Goal: Transaction & Acquisition: Register for event/course

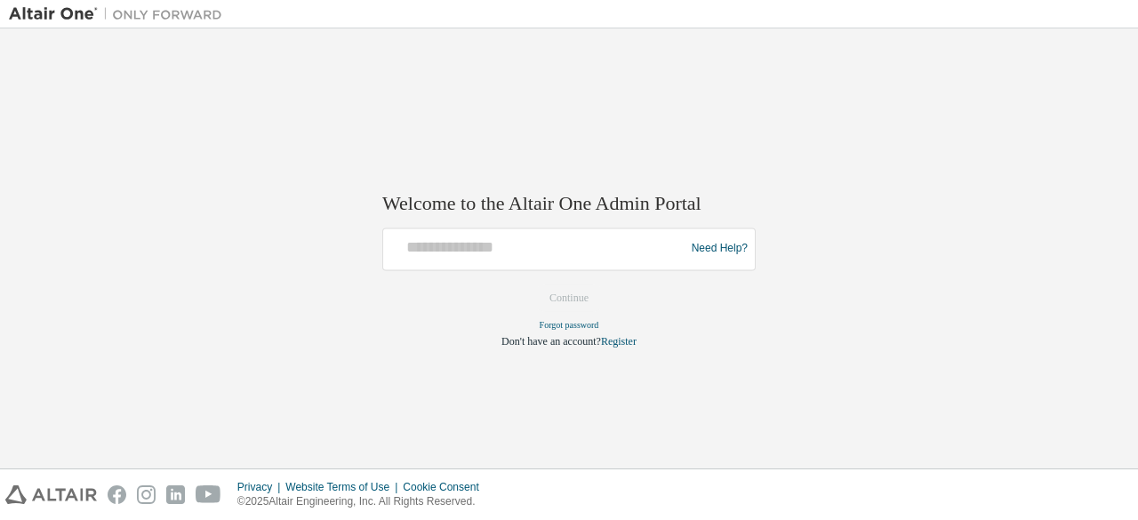
click at [615, 260] on div at bounding box center [536, 249] width 293 height 34
click at [626, 335] on link "Register" at bounding box center [619, 341] width 36 height 12
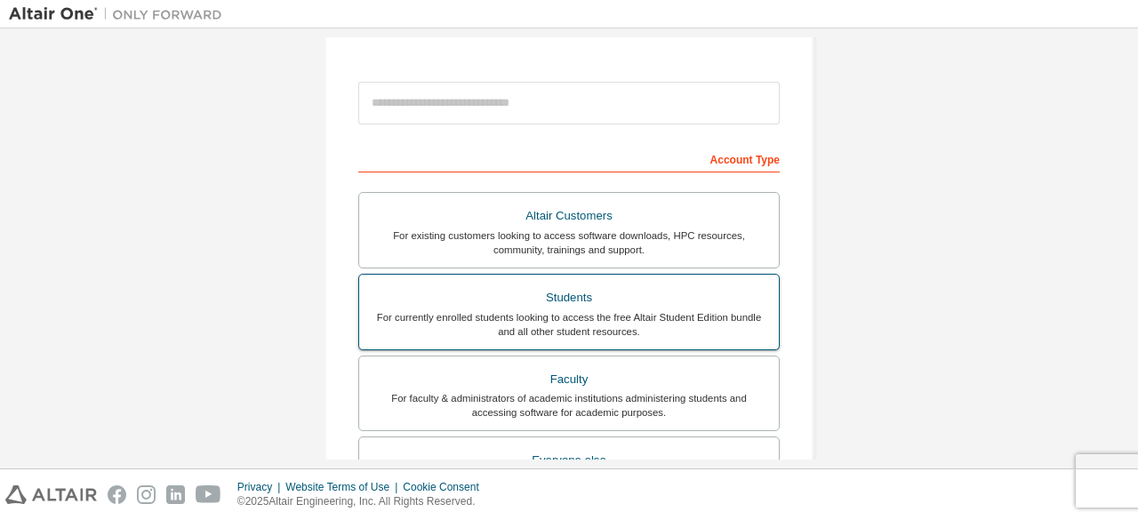
scroll to position [267, 0]
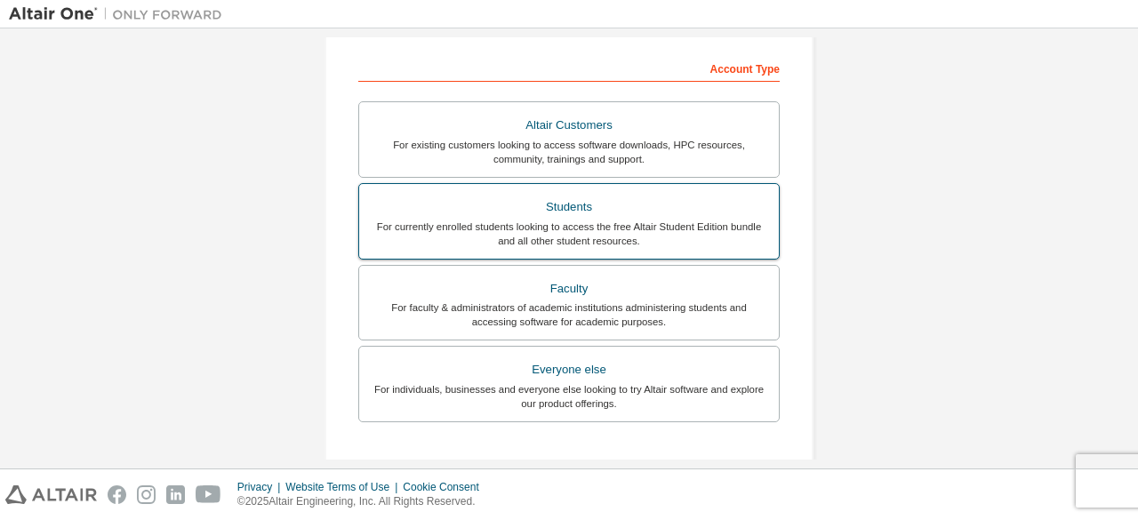
click at [656, 240] on div "For currently enrolled students looking to access the free Altair Student Editi…" at bounding box center [569, 234] width 398 height 28
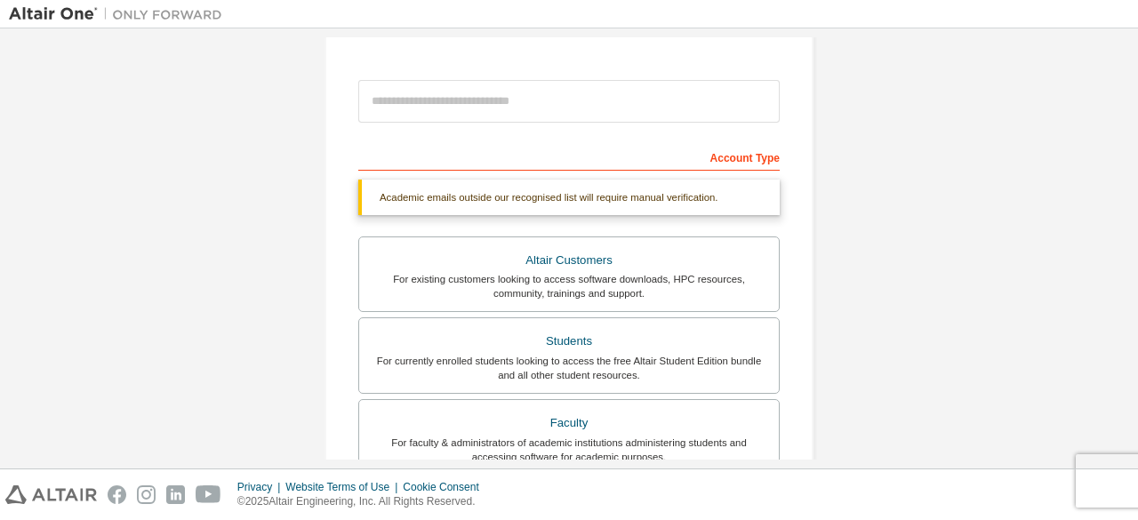
scroll to position [89, 0]
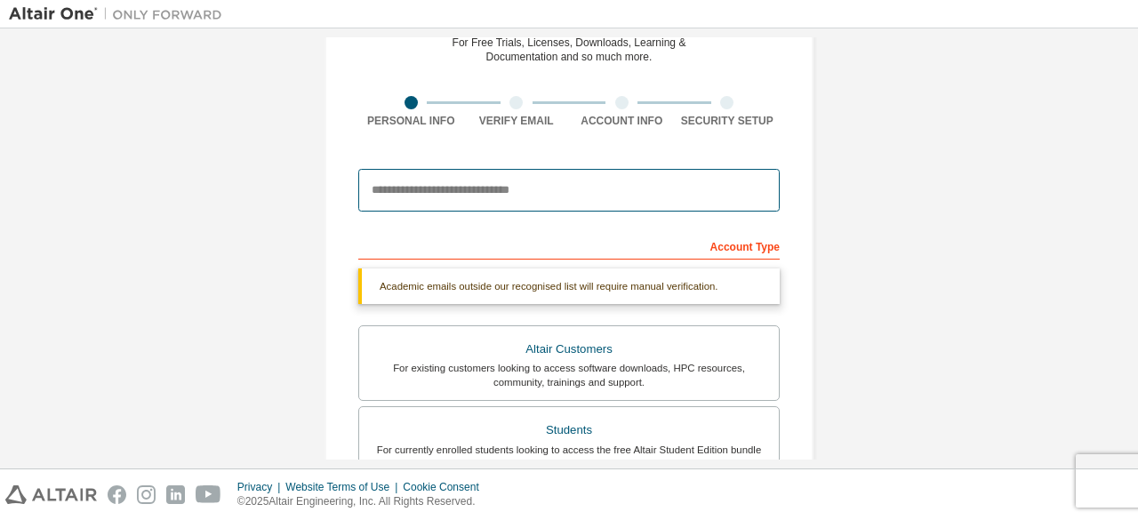
click at [618, 182] on input "email" at bounding box center [568, 190] width 421 height 43
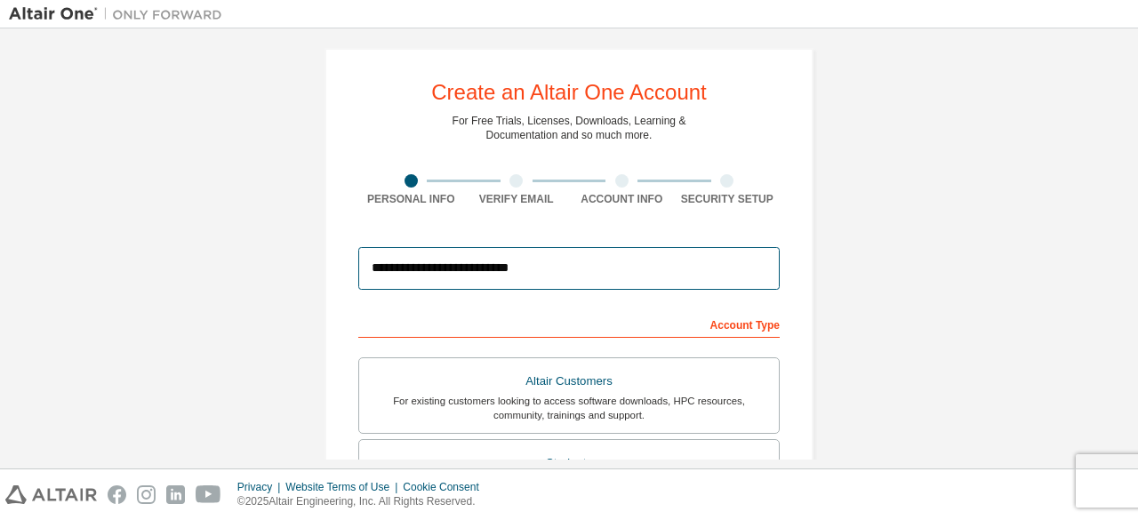
scroll to position [0, 0]
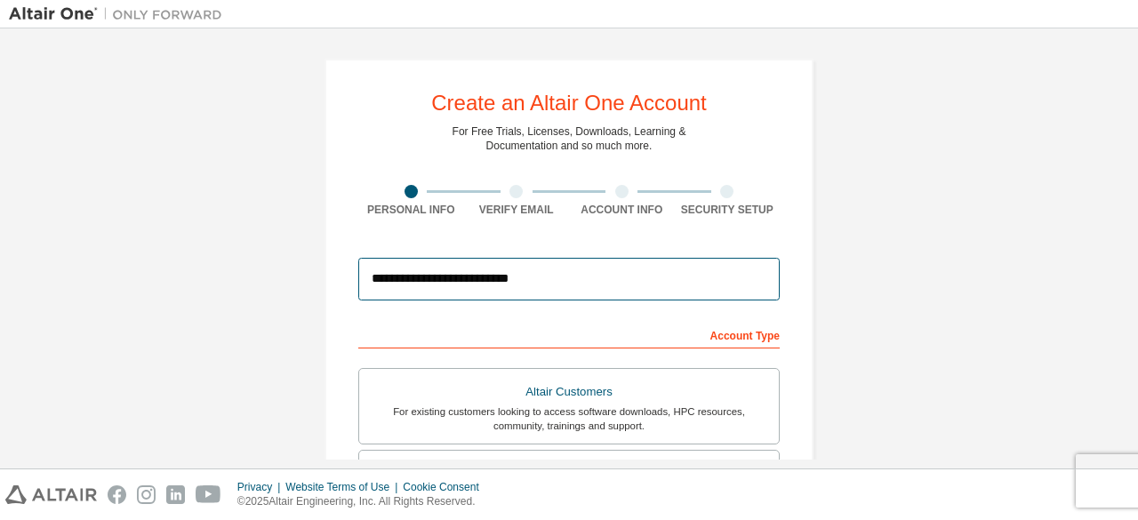
click at [634, 282] on input "**********" at bounding box center [568, 279] width 421 height 43
type input "**********"
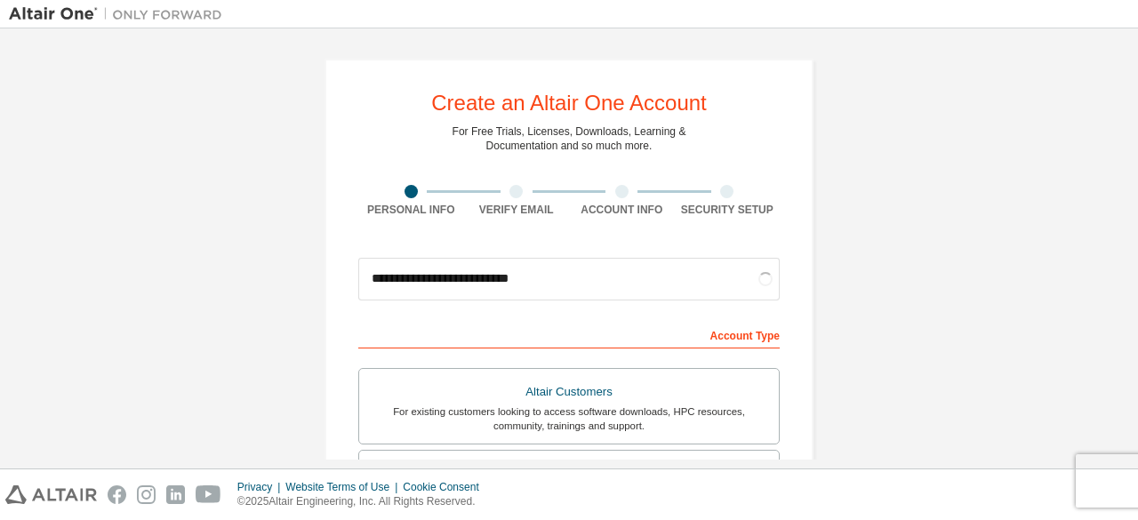
click at [957, 326] on div "**********" at bounding box center [569, 508] width 1120 height 942
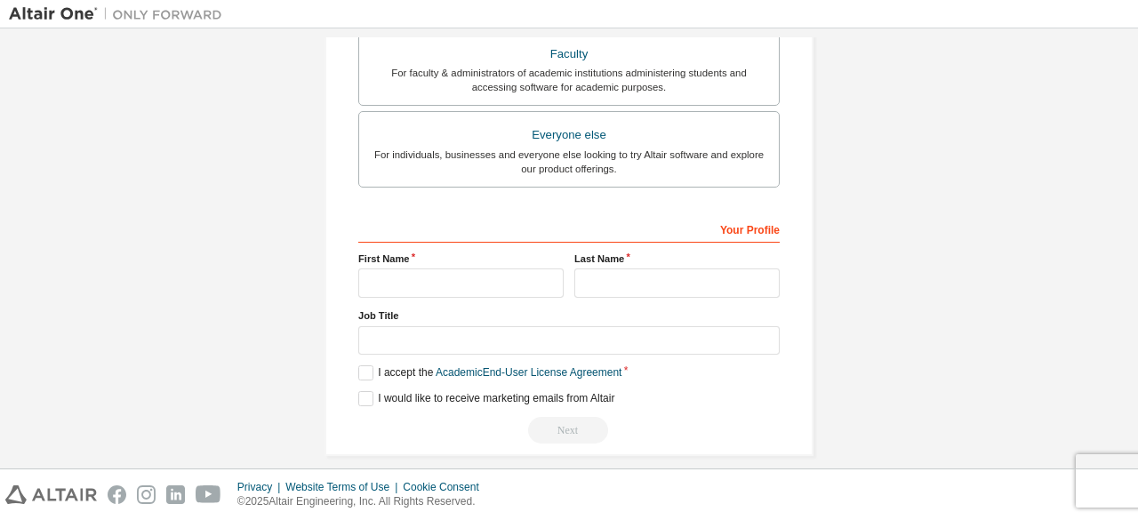
scroll to position [514, 0]
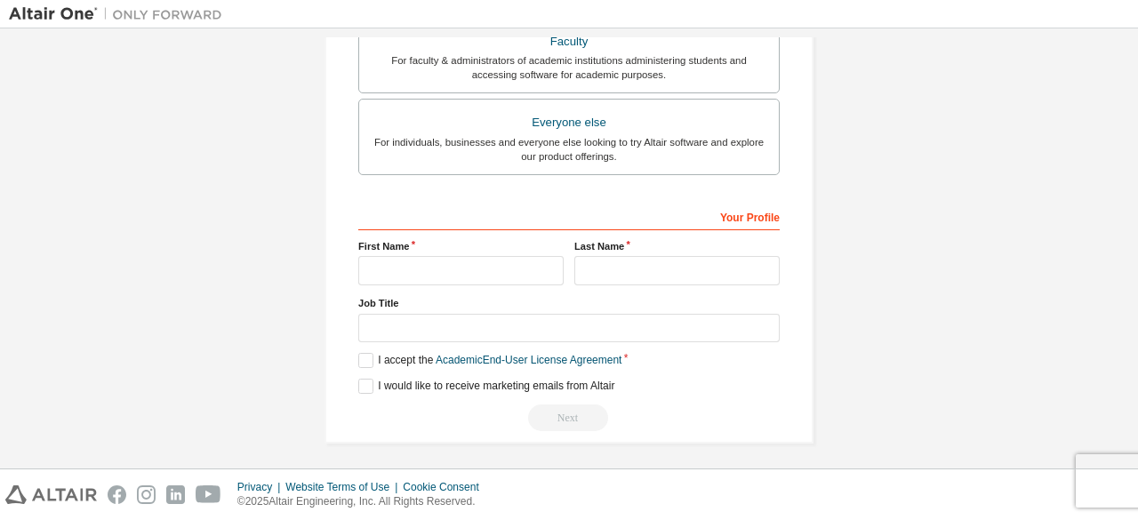
click at [519, 285] on div "Your Profile First Name Last Name Job Title Please provide State/Province to he…" at bounding box center [568, 317] width 421 height 230
click at [517, 275] on input "text" at bounding box center [460, 270] width 205 height 29
type input "*******"
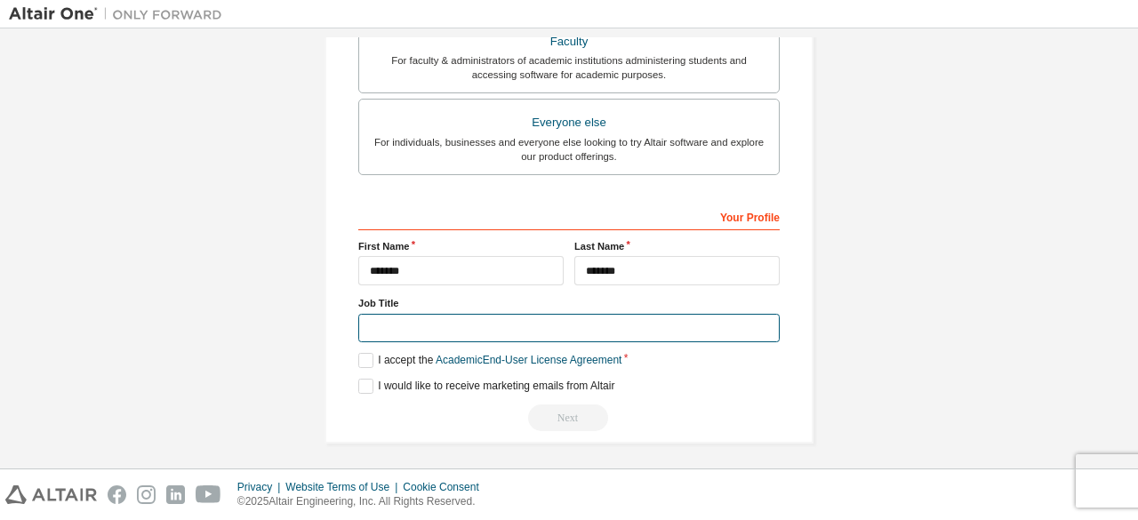
click at [510, 326] on input "text" at bounding box center [568, 328] width 421 height 29
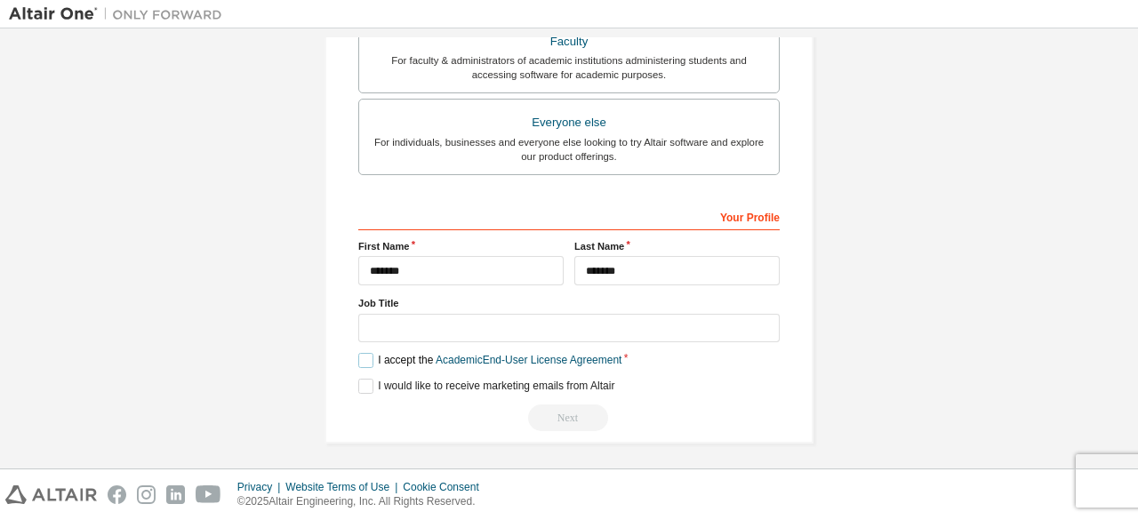
click at [360, 361] on label "I accept the Academic End-User License Agreement" at bounding box center [489, 360] width 263 height 15
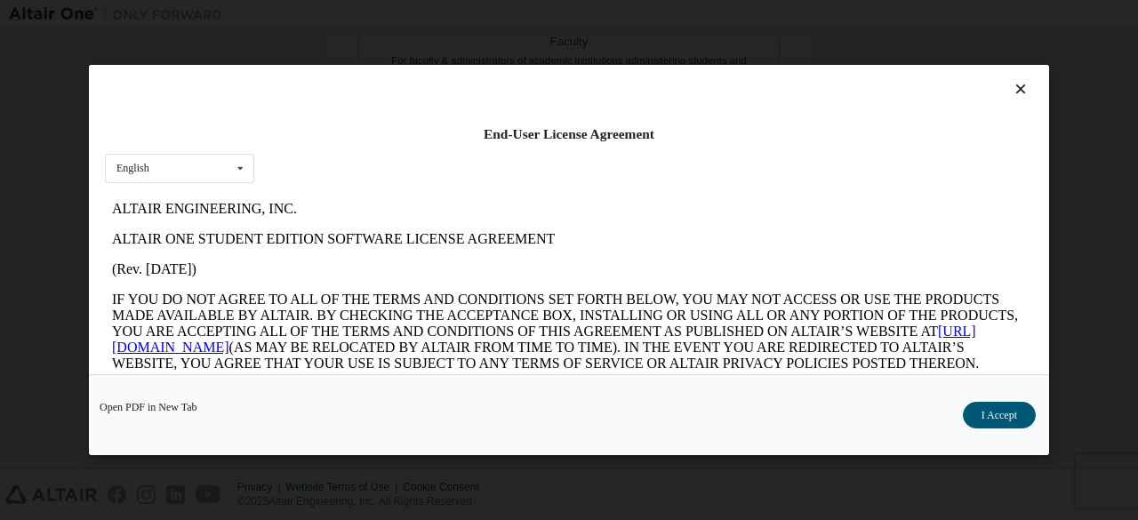
scroll to position [0, 0]
click at [1019, 421] on button "I Accept" at bounding box center [999, 415] width 73 height 27
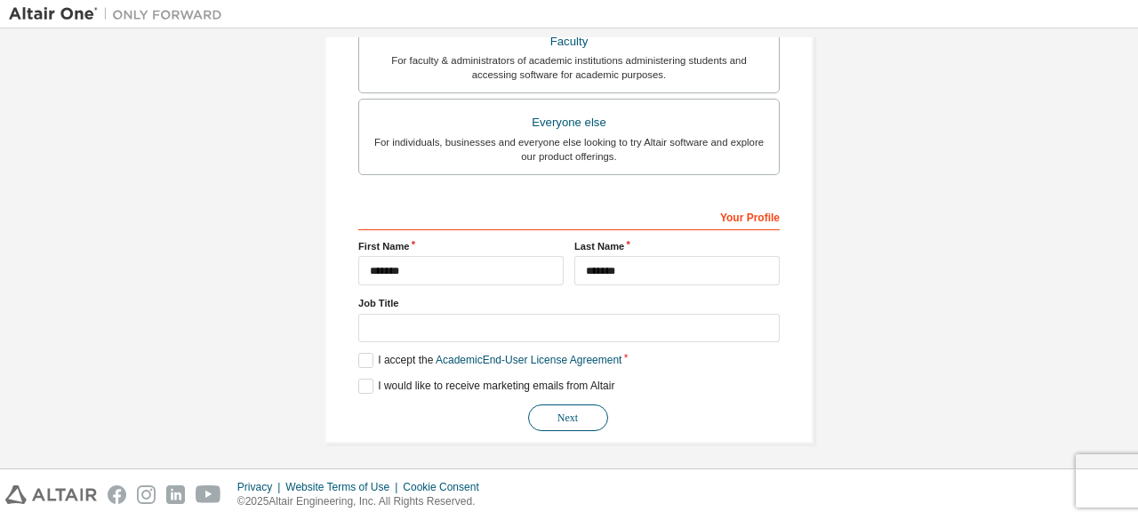
click at [574, 415] on button "Next" at bounding box center [568, 418] width 80 height 27
click at [574, 405] on button "Next" at bounding box center [568, 418] width 80 height 27
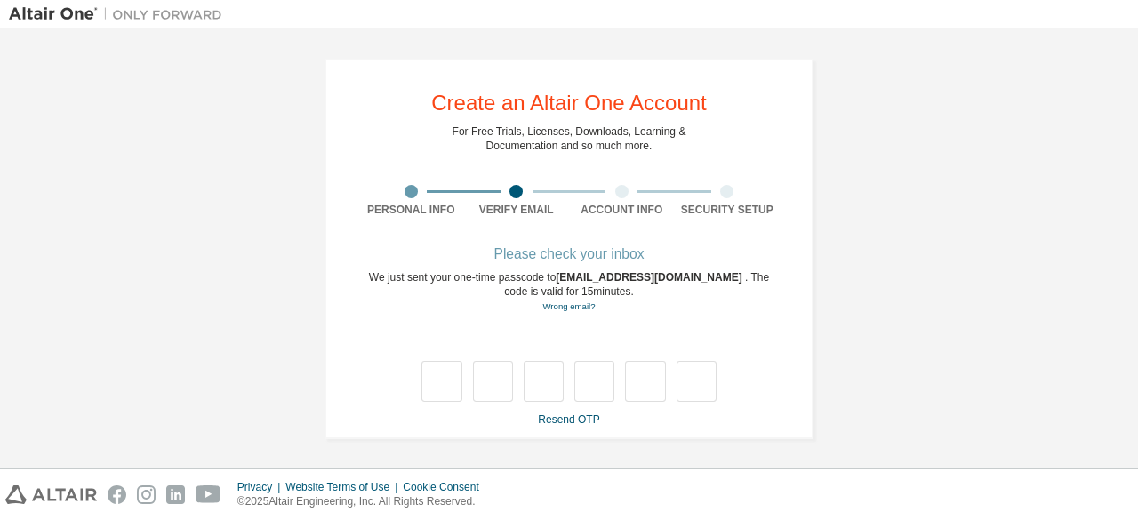
type input "*"
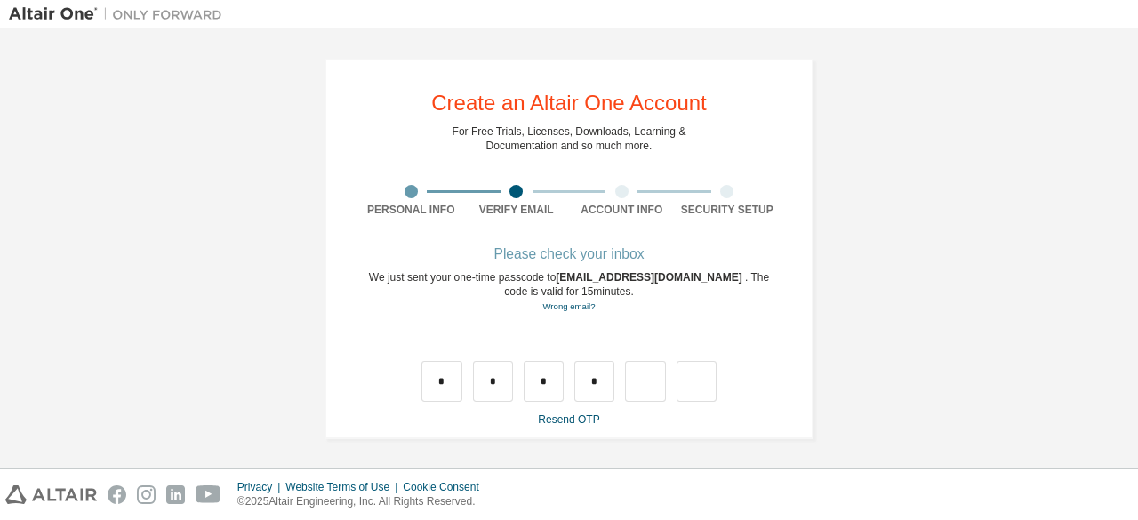
type input "*"
